Goal: Transaction & Acquisition: Purchase product/service

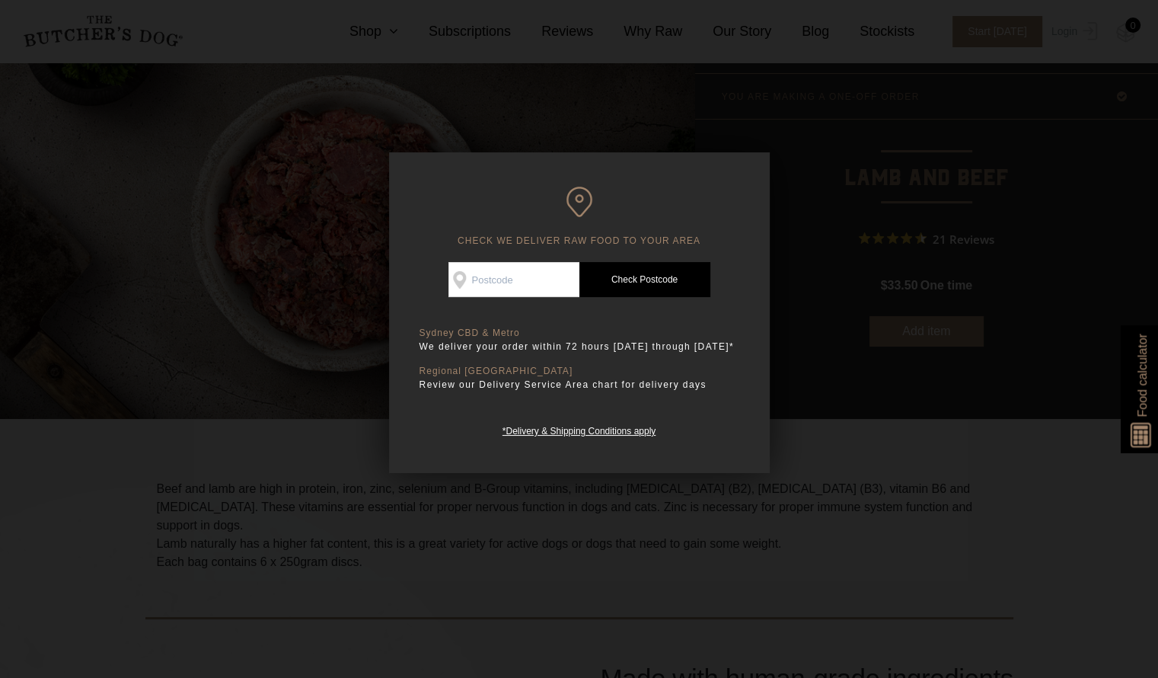
click at [476, 281] on input "Check Availability At" at bounding box center [513, 279] width 131 height 35
type input "3806"
click at [652, 265] on link "Check Postcode" at bounding box center [644, 279] width 131 height 35
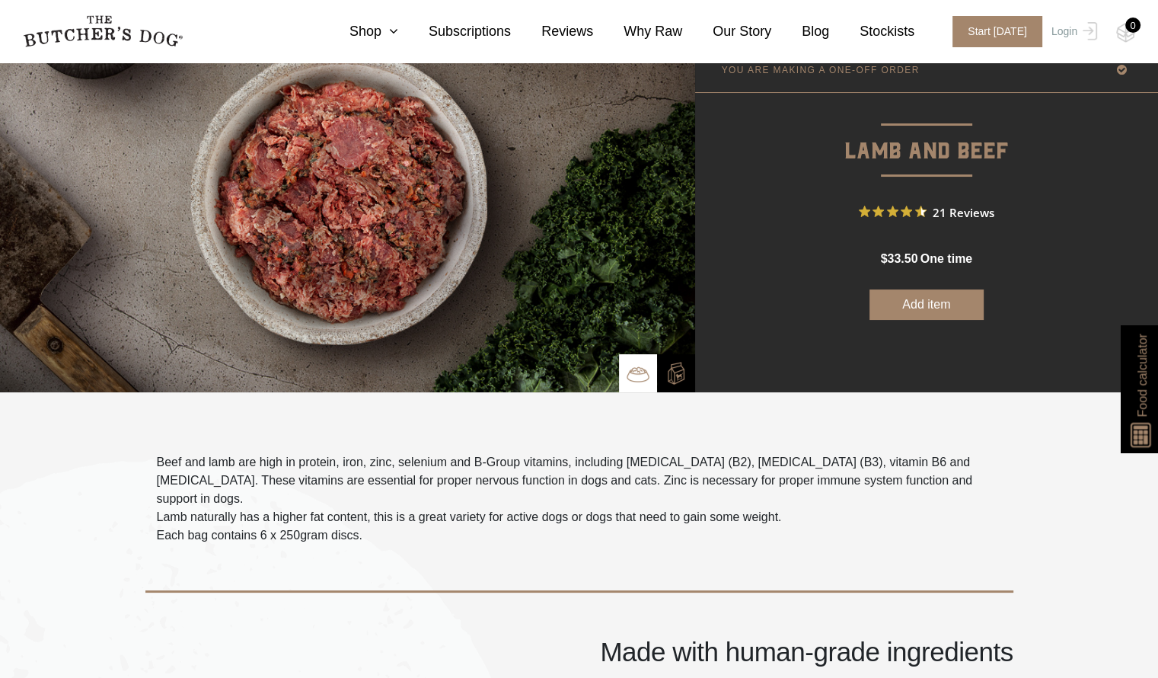
scroll to position [106, 0]
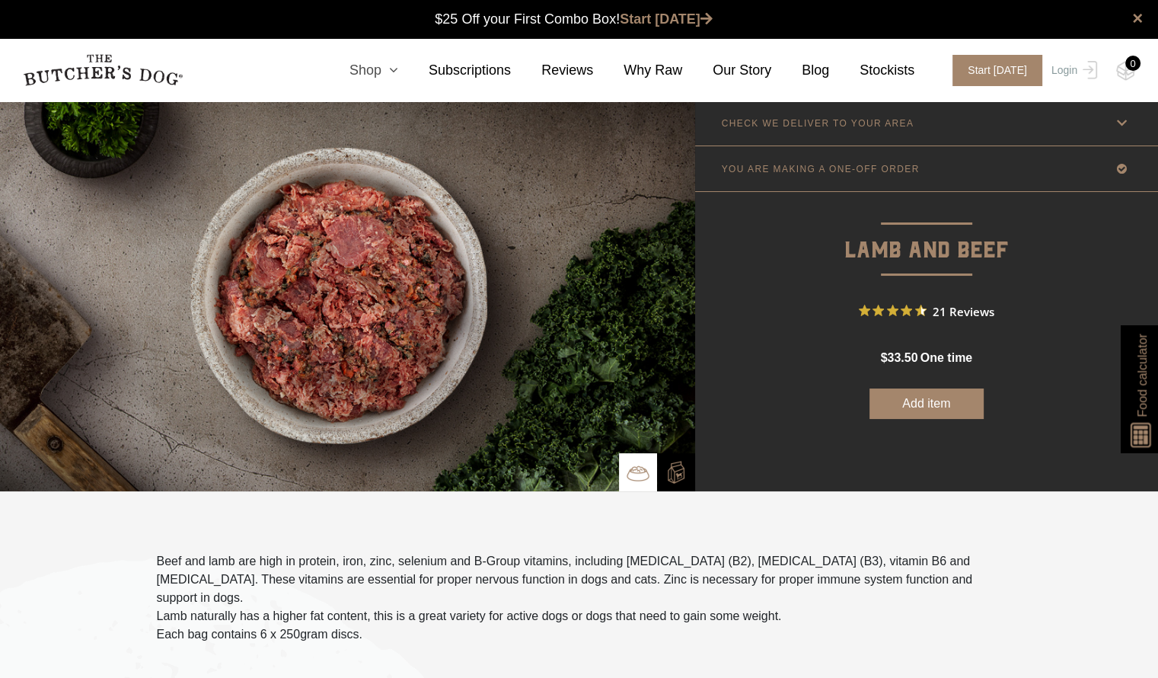
click at [398, 73] on icon at bounding box center [389, 70] width 17 height 14
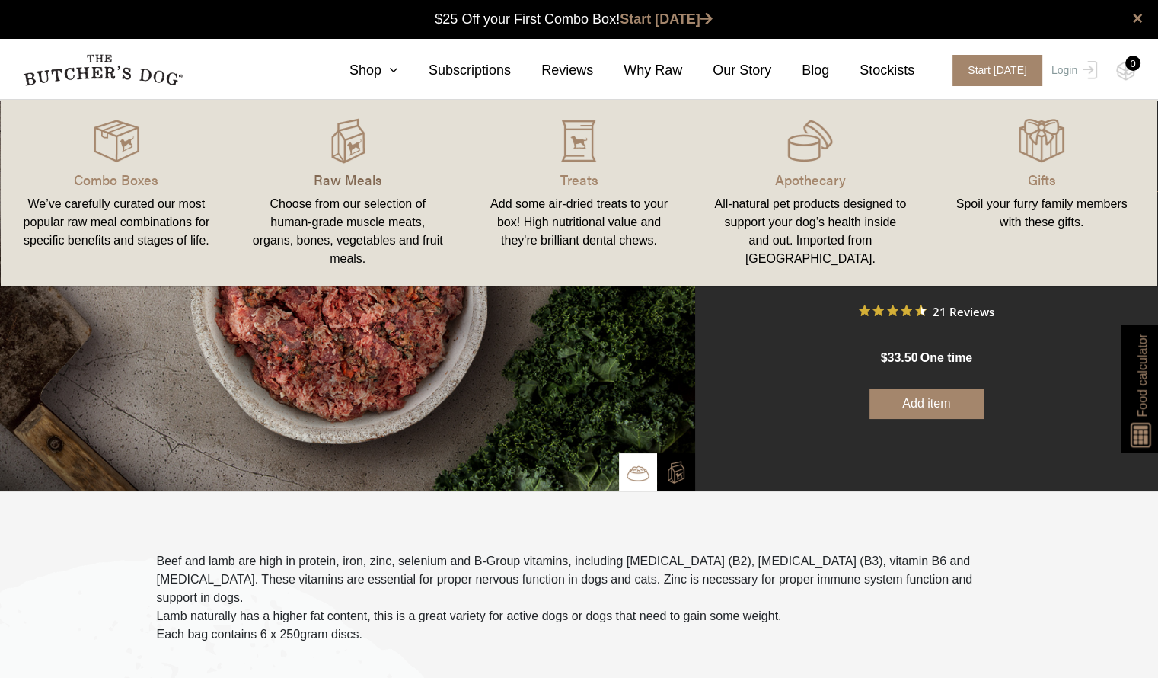
click at [356, 177] on p "Raw Meals" at bounding box center [347, 179] width 195 height 21
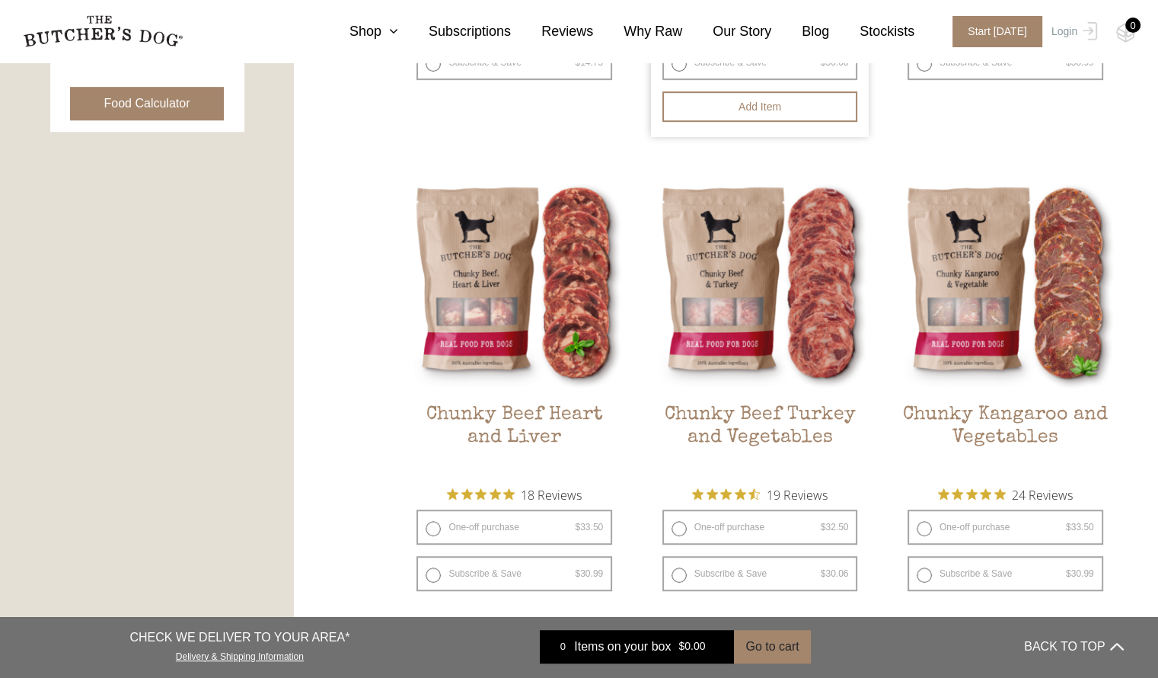
scroll to position [802, 0]
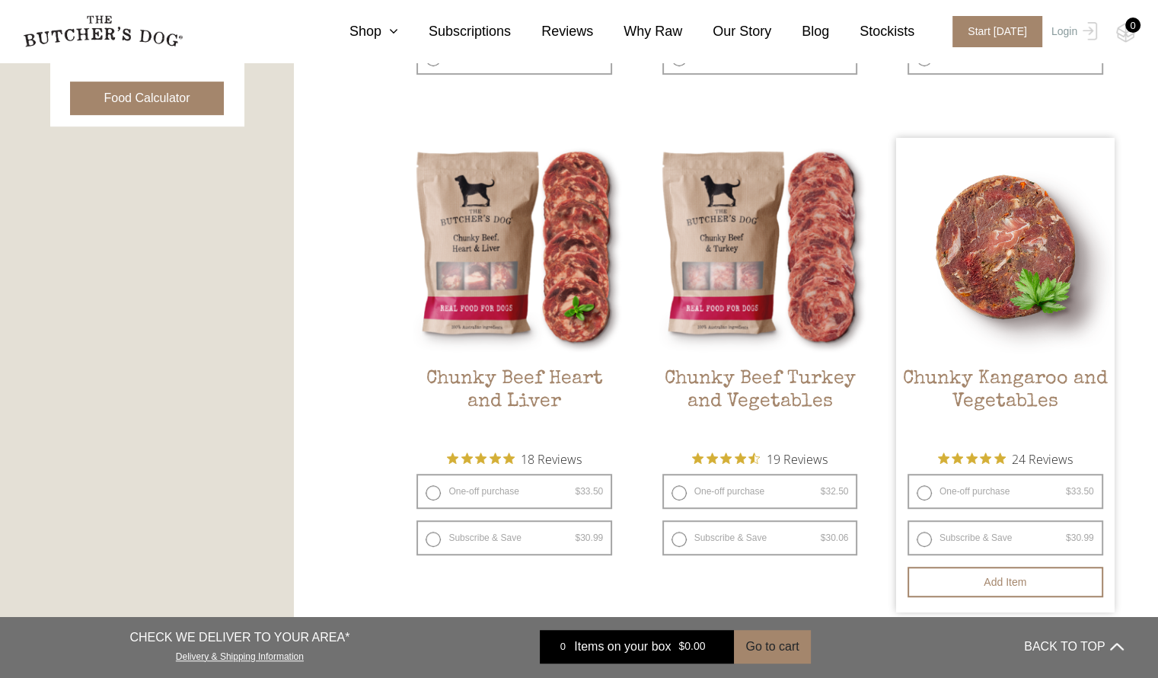
click at [997, 250] on img at bounding box center [1005, 247] width 218 height 218
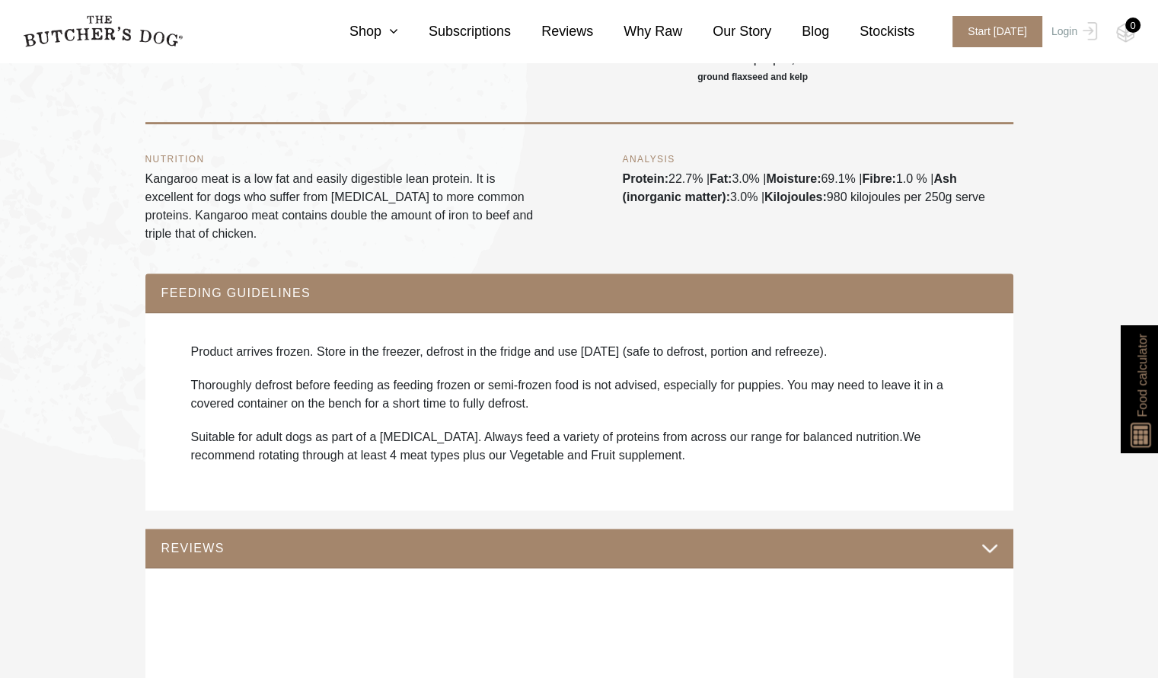
scroll to position [848, 0]
